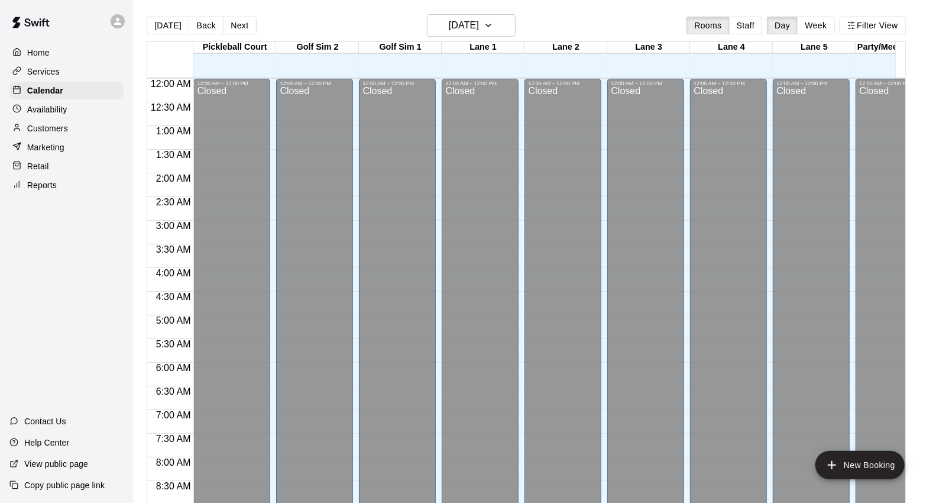
scroll to position [529, 0]
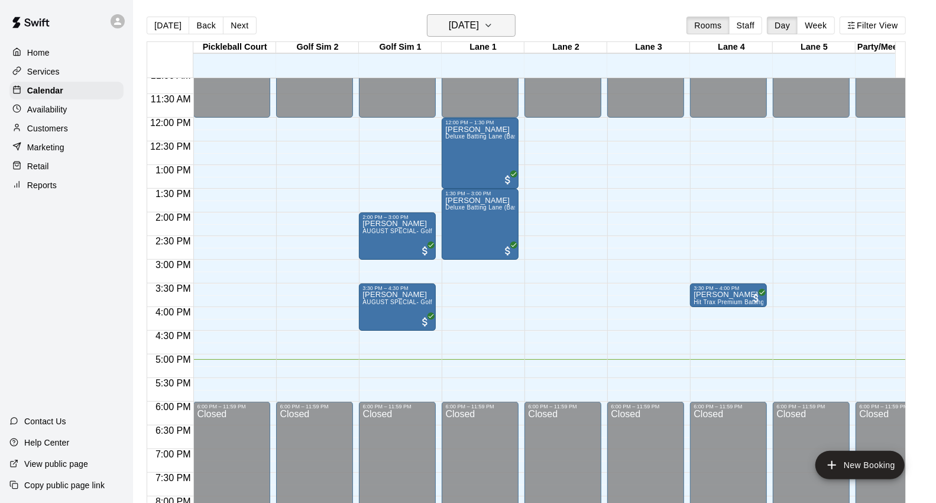
click at [479, 26] on h6 "[DATE]" at bounding box center [464, 25] width 30 height 17
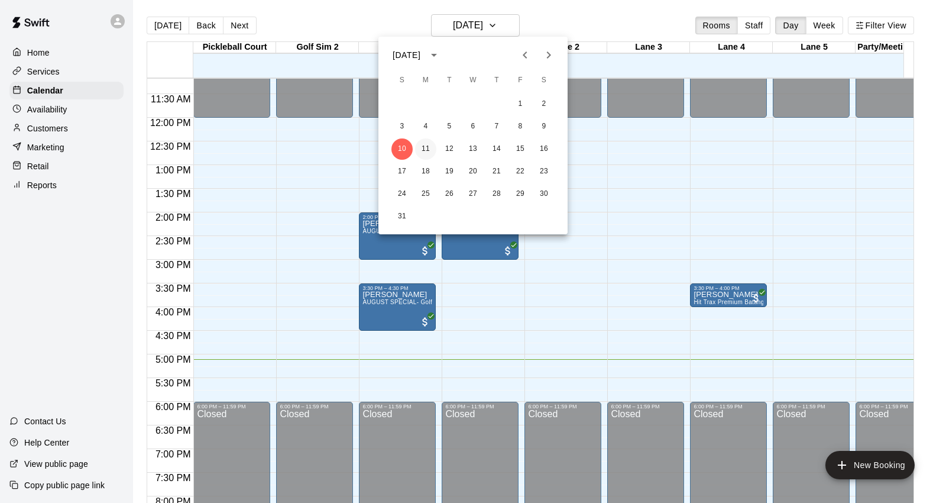
click at [428, 151] on button "11" at bounding box center [425, 148] width 21 height 21
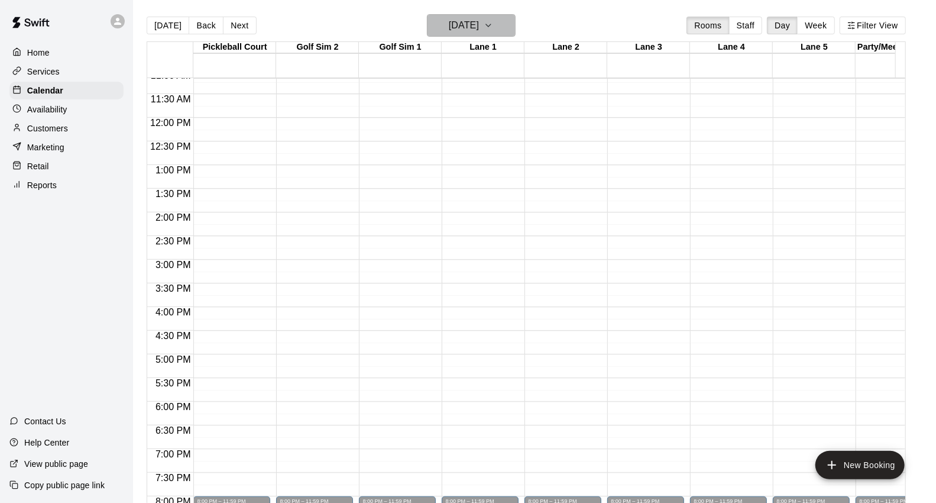
click at [463, 27] on h6 "[DATE]" at bounding box center [464, 25] width 30 height 17
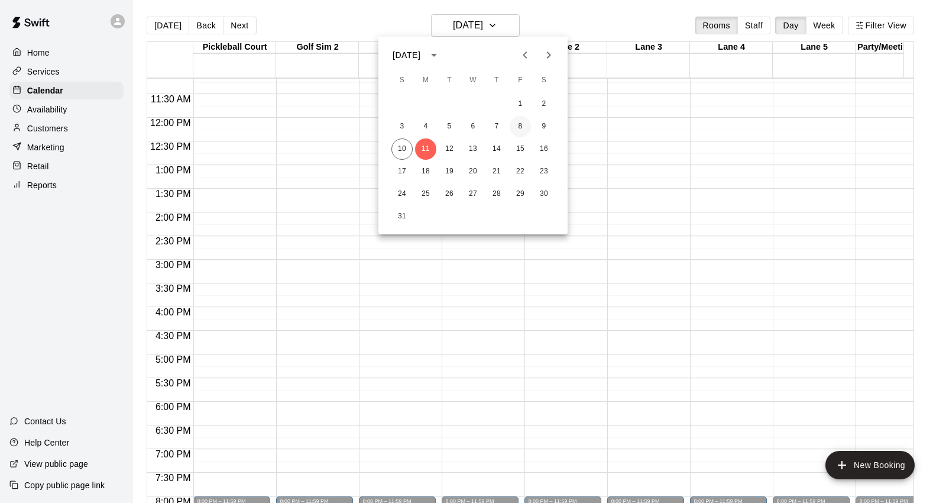
click at [521, 125] on button "8" at bounding box center [520, 126] width 21 height 21
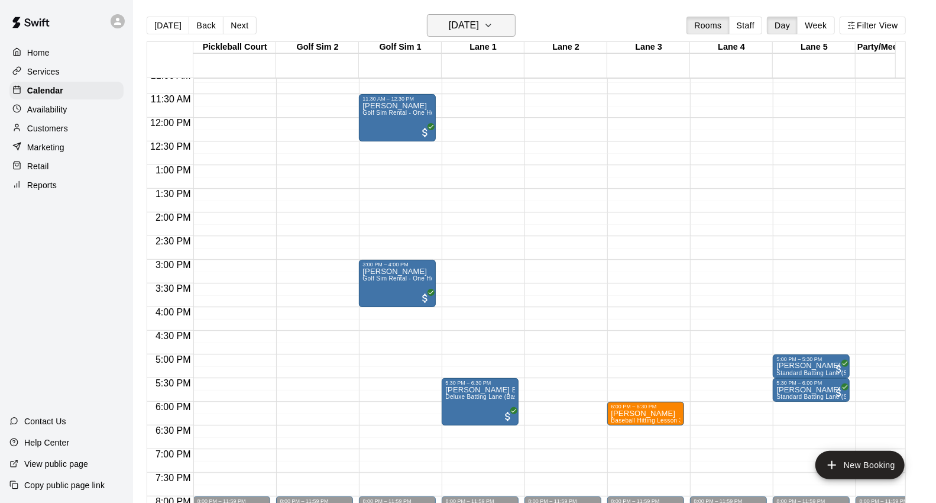
click at [479, 33] on h6 "[DATE]" at bounding box center [464, 25] width 30 height 17
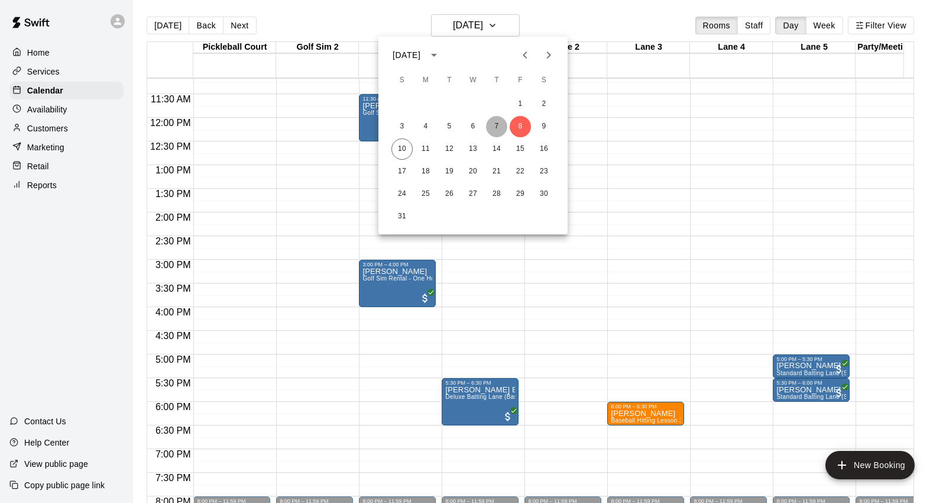
click at [498, 123] on button "7" at bounding box center [496, 126] width 21 height 21
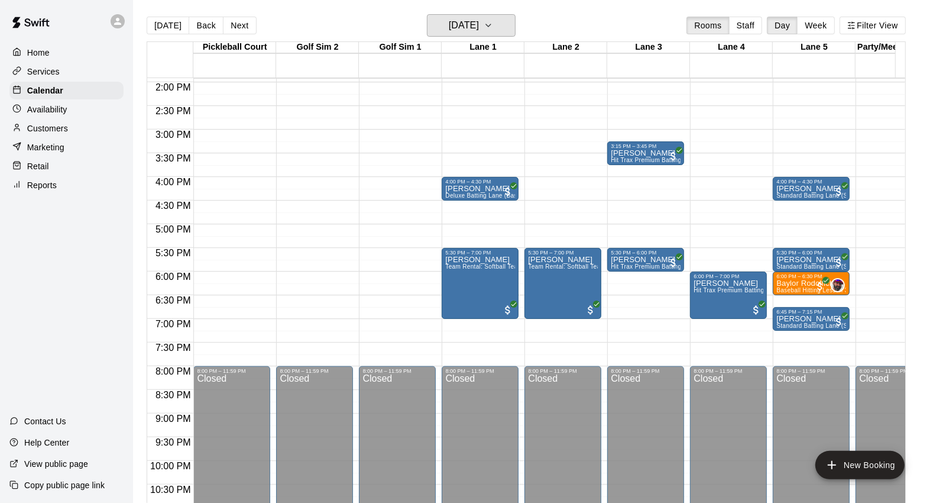
scroll to position [660, 0]
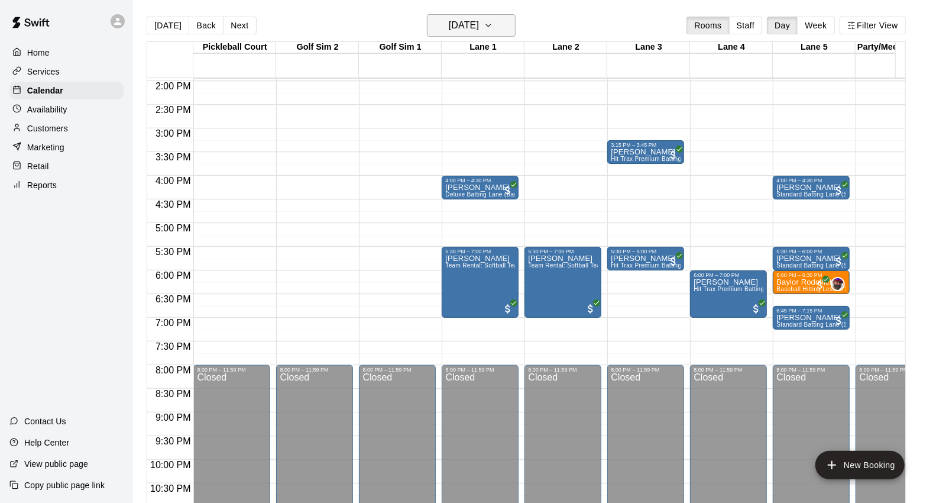
click at [503, 24] on button "[DATE]" at bounding box center [471, 25] width 89 height 22
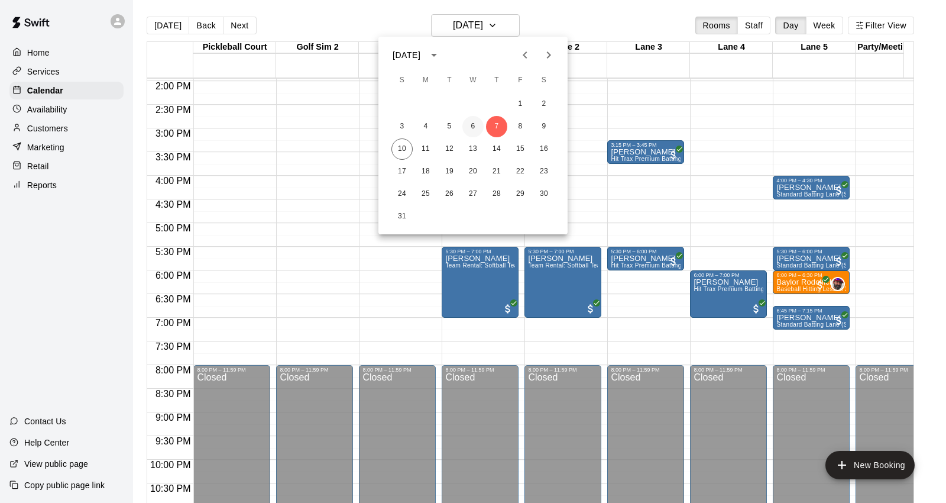
click at [474, 123] on button "6" at bounding box center [473, 126] width 21 height 21
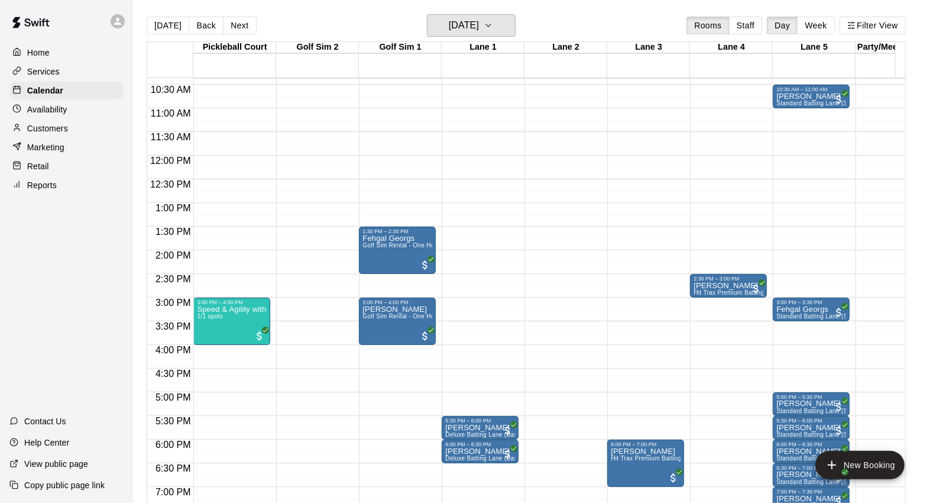
scroll to position [463, 0]
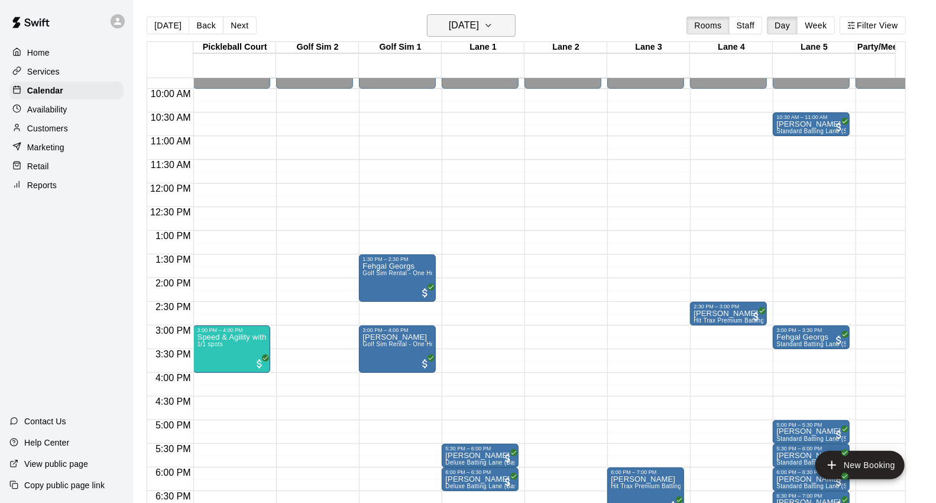
click at [471, 27] on h6 "[DATE]" at bounding box center [464, 25] width 30 height 17
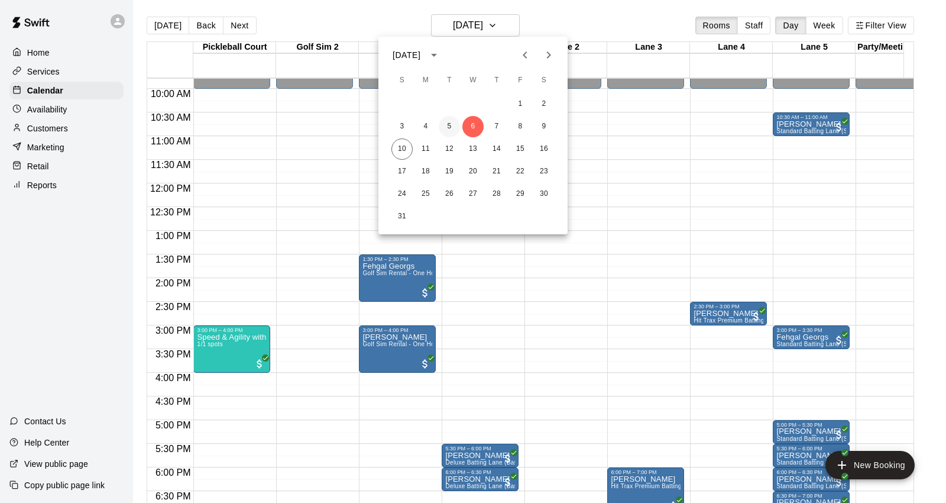
click at [451, 124] on button "5" at bounding box center [449, 126] width 21 height 21
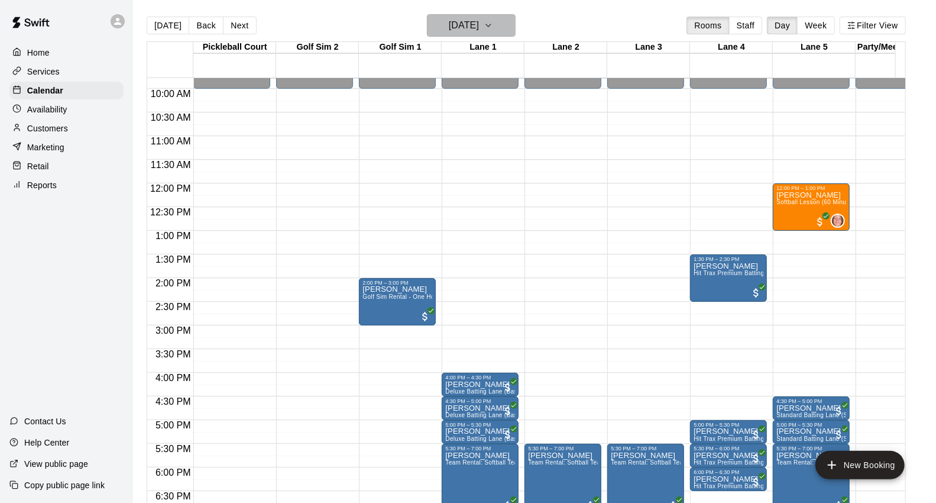
click at [449, 28] on h6 "[DATE]" at bounding box center [464, 25] width 30 height 17
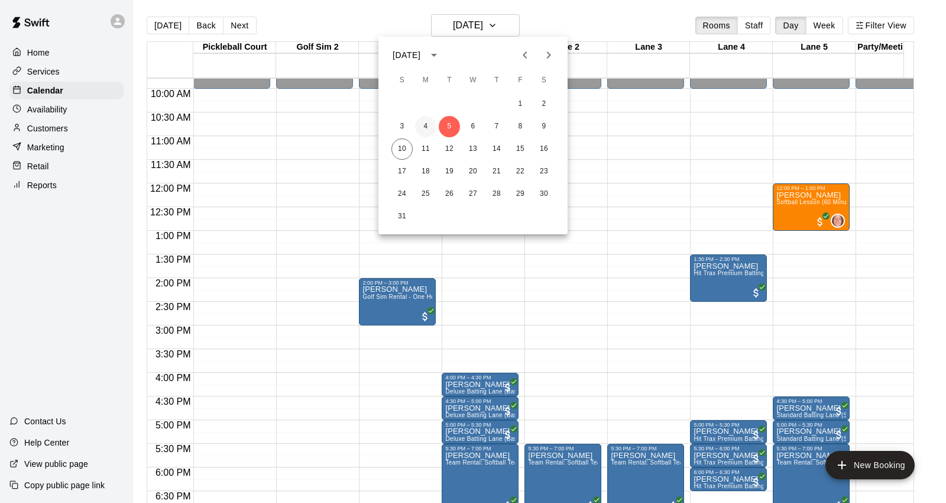
click at [416, 123] on button "4" at bounding box center [425, 126] width 21 height 21
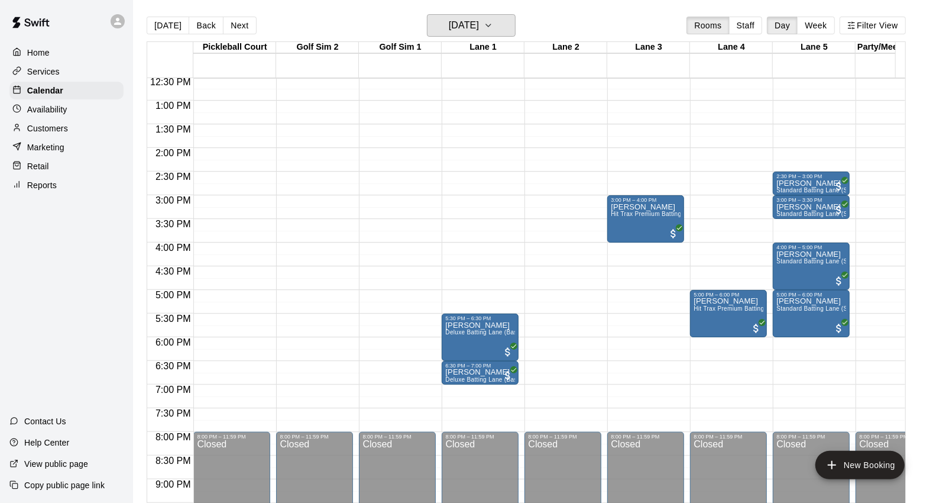
scroll to position [595, 0]
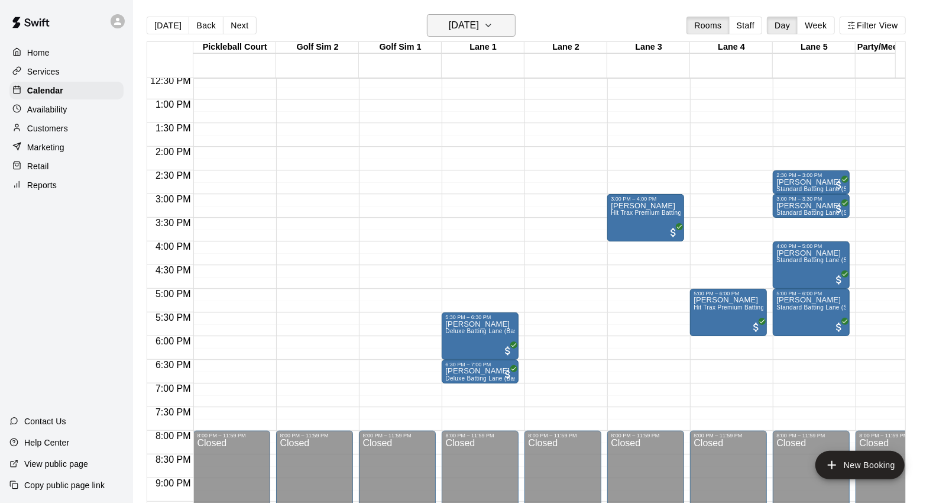
click at [474, 30] on h6 "[DATE]" at bounding box center [464, 25] width 30 height 17
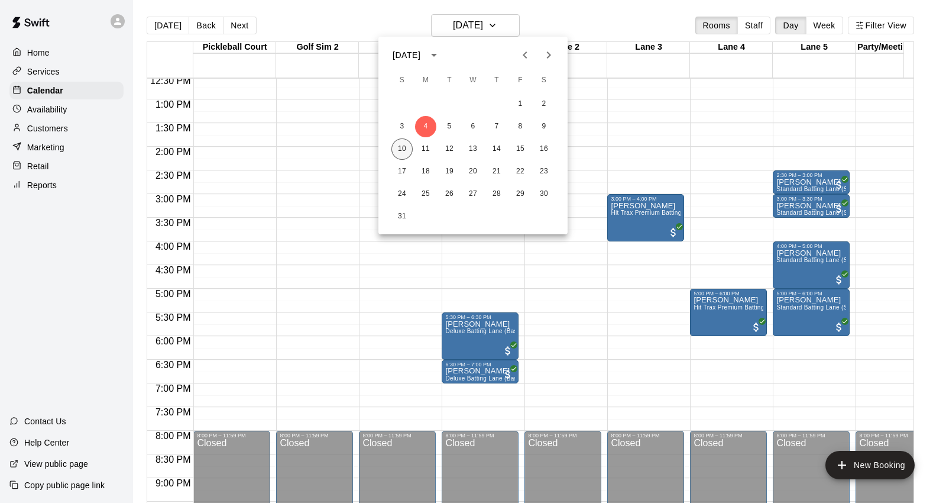
click at [406, 148] on button "10" at bounding box center [402, 148] width 21 height 21
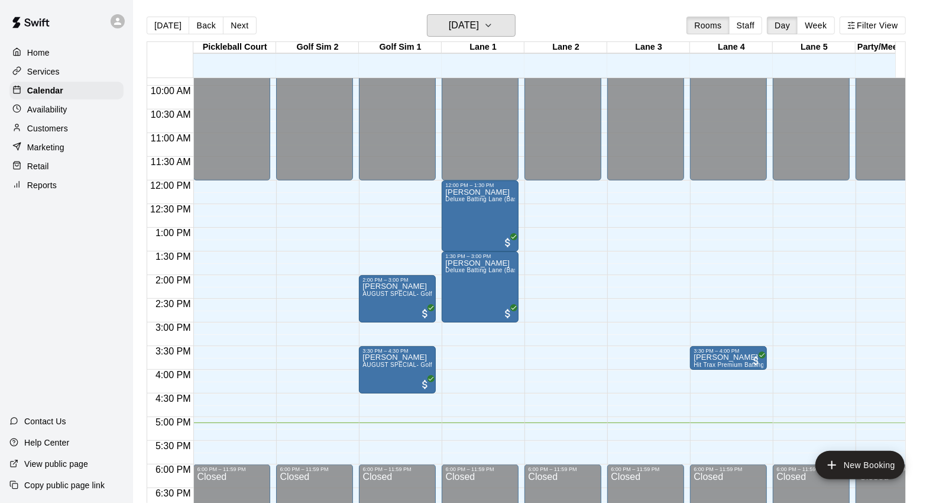
scroll to position [463, 0]
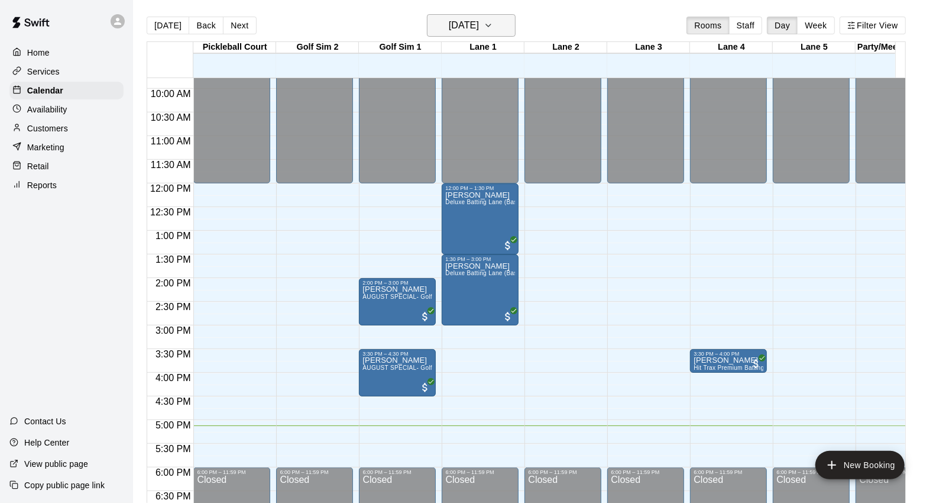
click at [449, 21] on h6 "[DATE]" at bounding box center [464, 25] width 30 height 17
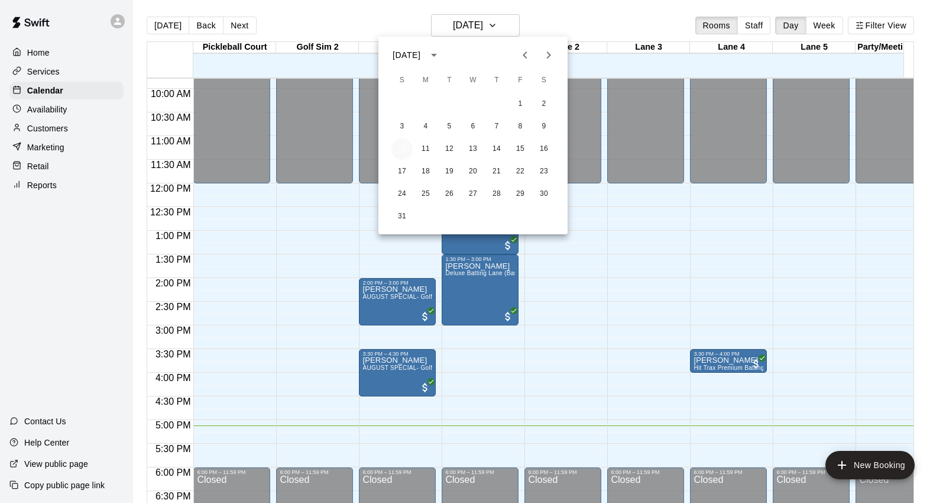
click at [397, 148] on button "10" at bounding box center [402, 148] width 21 height 21
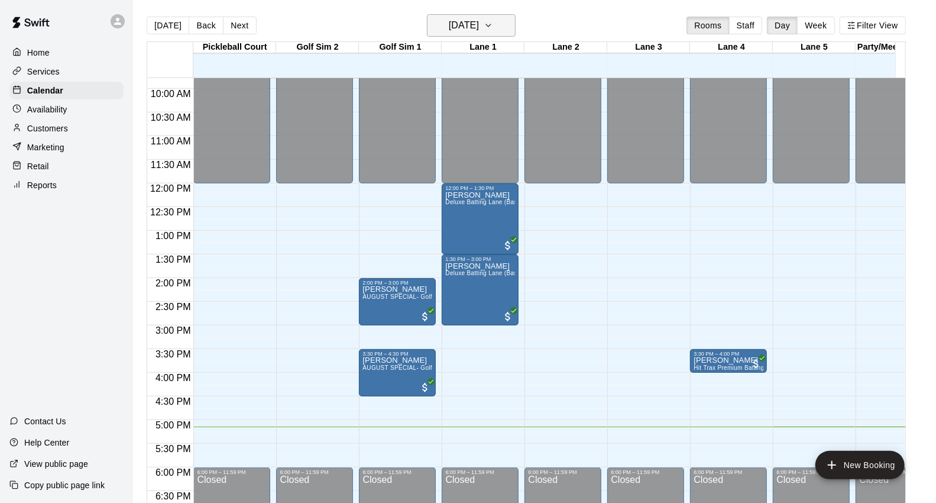
click at [454, 18] on h6 "[DATE]" at bounding box center [464, 25] width 30 height 17
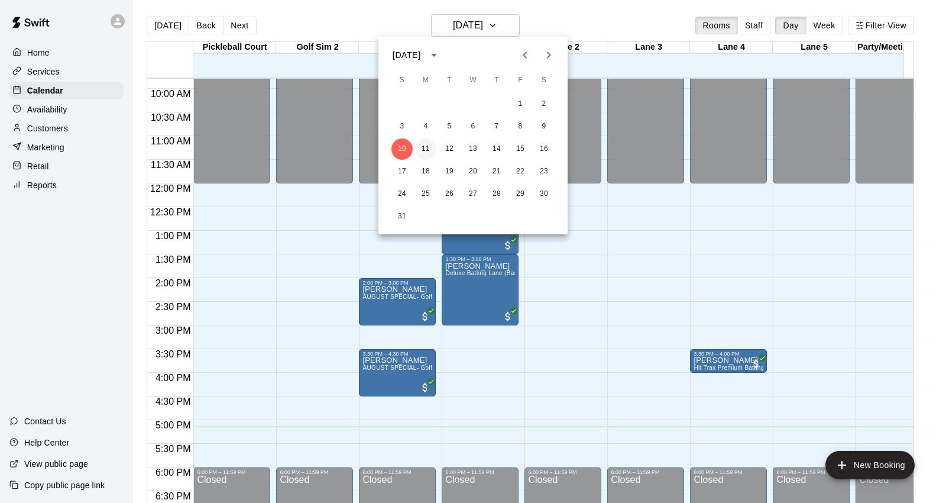
click at [428, 153] on button "11" at bounding box center [425, 148] width 21 height 21
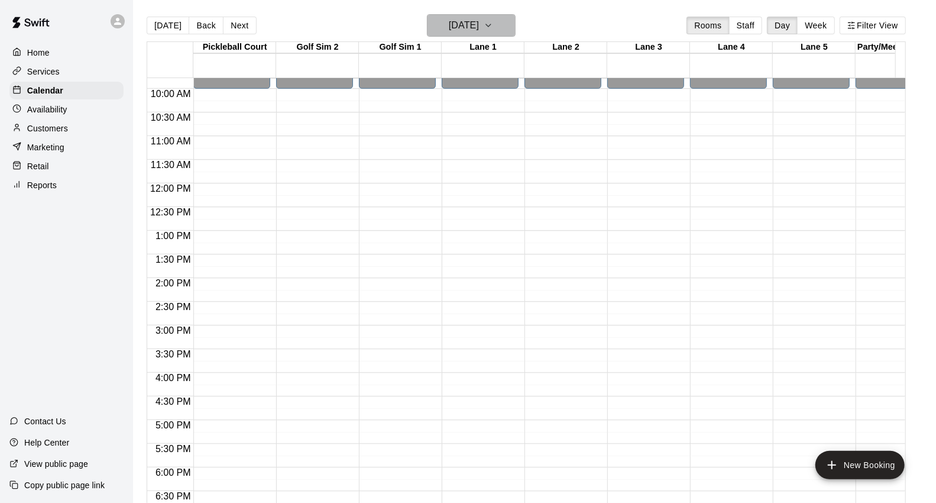
click at [467, 31] on h6 "[DATE]" at bounding box center [464, 25] width 30 height 17
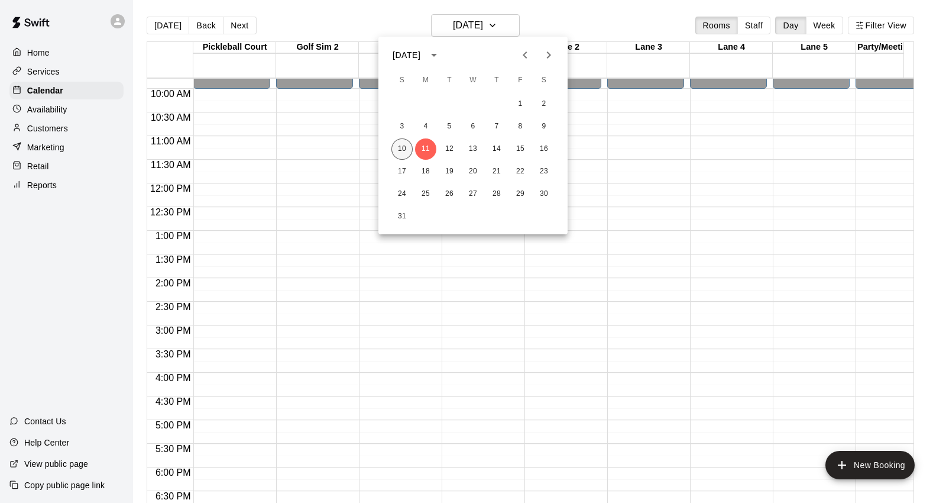
click at [398, 145] on button "10" at bounding box center [402, 148] width 21 height 21
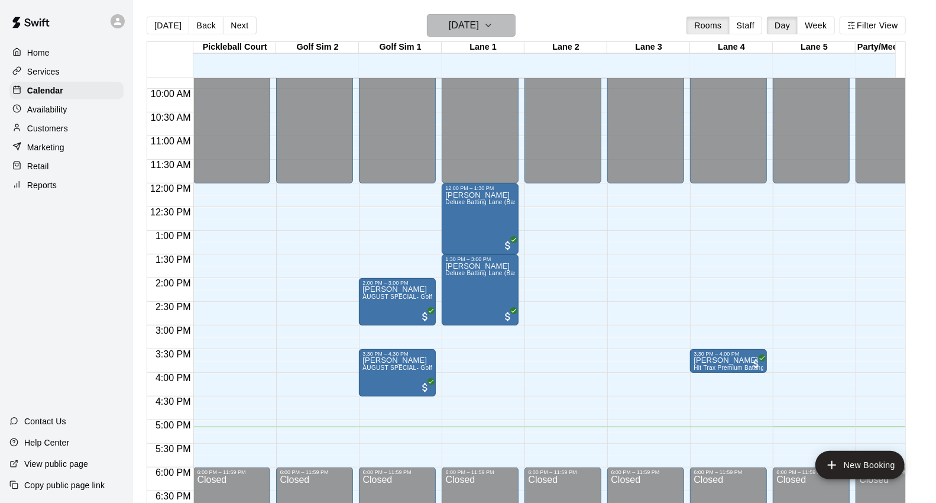
click at [479, 25] on h6 "[DATE]" at bounding box center [464, 25] width 30 height 17
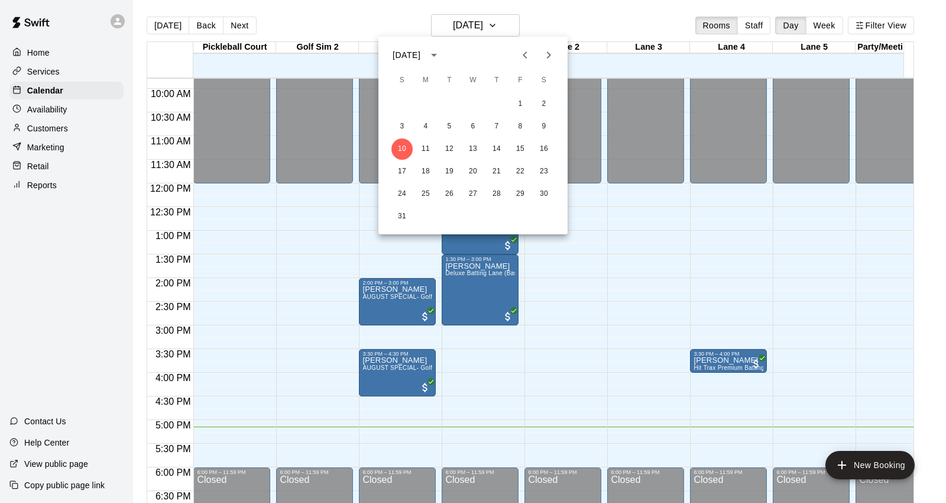
click at [682, 198] on div at bounding box center [473, 251] width 946 height 503
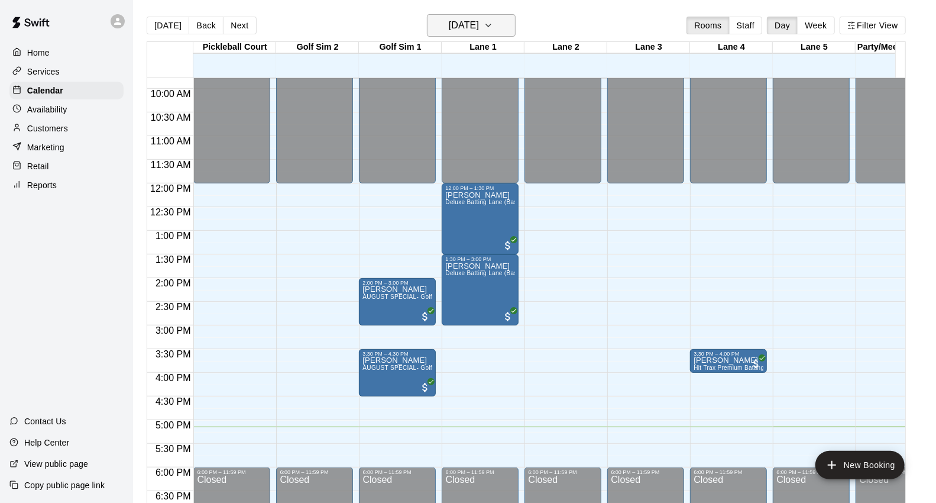
click at [476, 19] on h6 "[DATE]" at bounding box center [464, 25] width 30 height 17
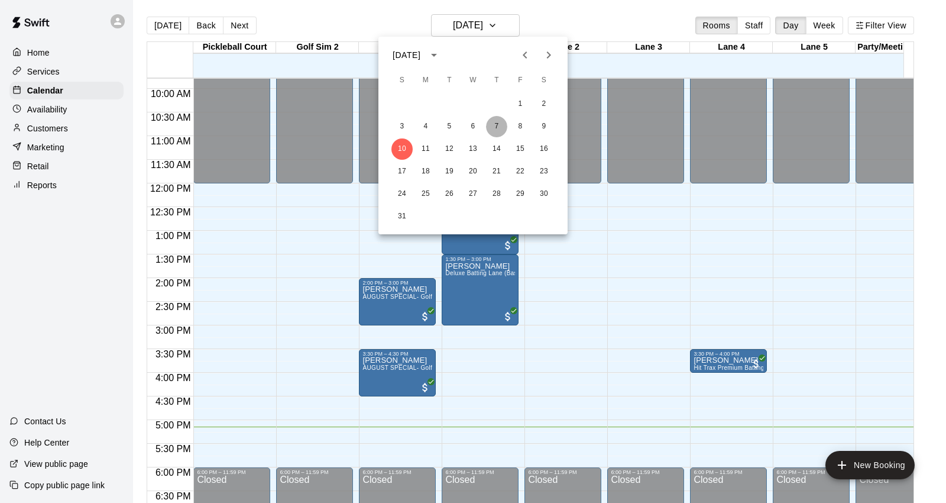
click at [497, 124] on button "7" at bounding box center [496, 126] width 21 height 21
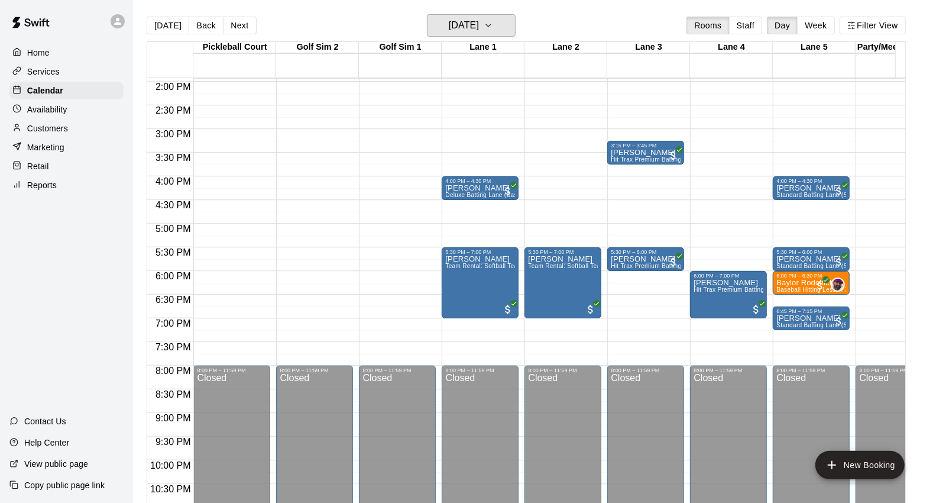
scroll to position [660, 0]
click at [450, 27] on h6 "[DATE]" at bounding box center [464, 25] width 30 height 17
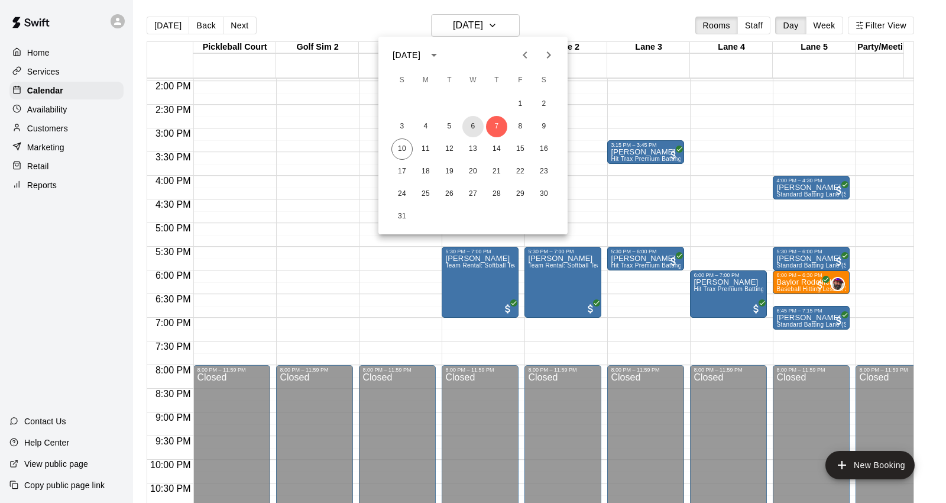
drag, startPoint x: 474, startPoint y: 126, endPoint x: 483, endPoint y: 123, distance: 9.9
click at [474, 125] on button "6" at bounding box center [473, 126] width 21 height 21
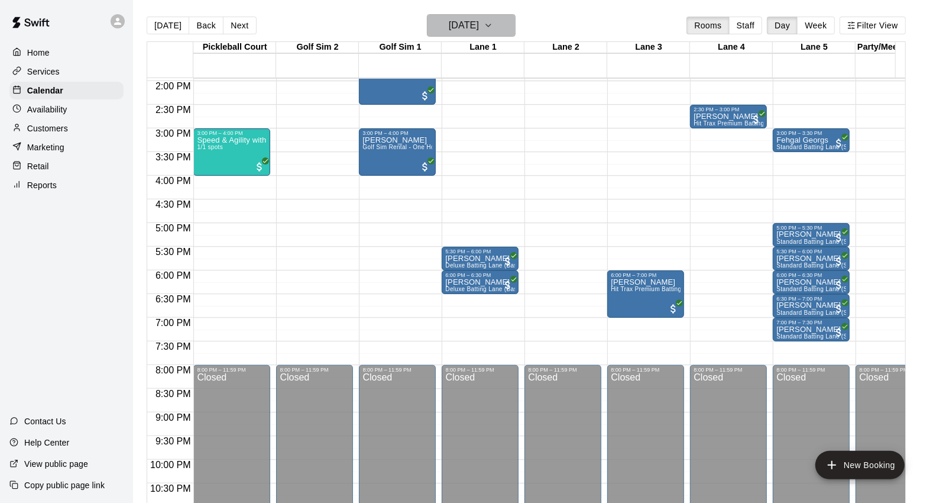
click at [479, 24] on h6 "[DATE]" at bounding box center [464, 25] width 30 height 17
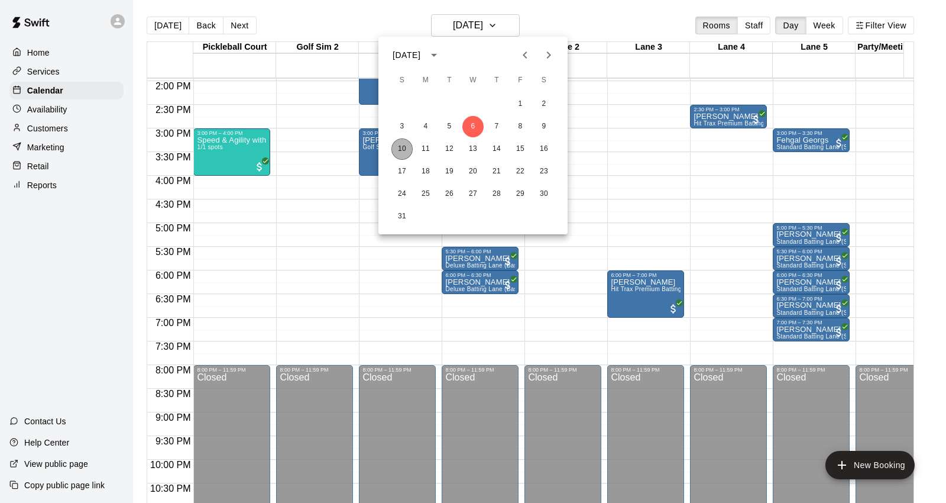
click at [405, 143] on button "10" at bounding box center [402, 148] width 21 height 21
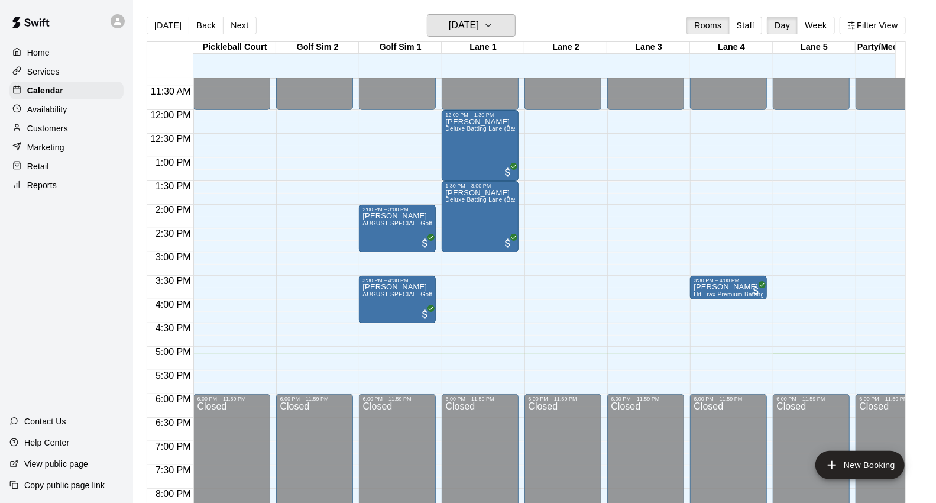
scroll to position [398, 0]
